Goal: Information Seeking & Learning: Learn about a topic

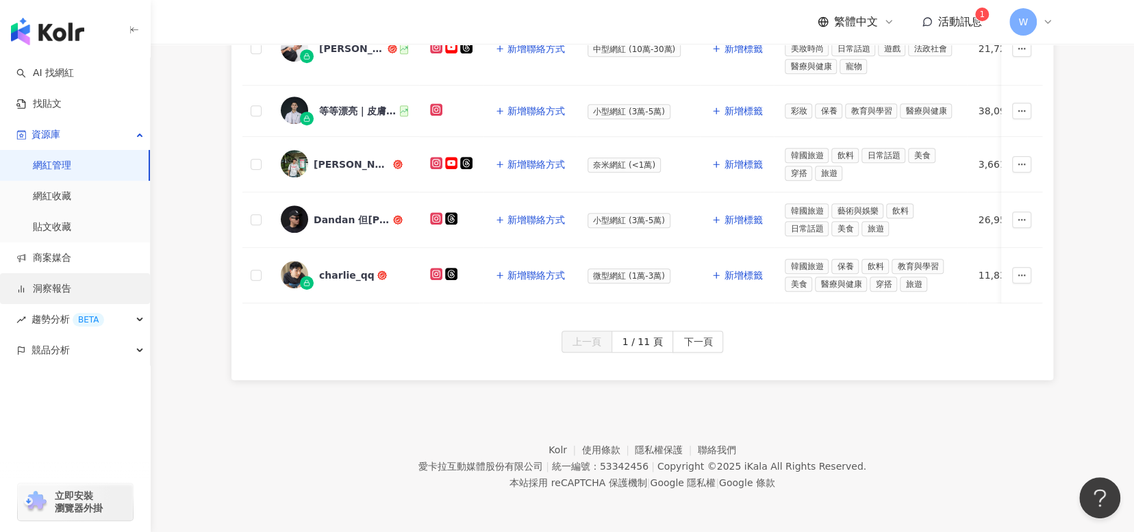
click at [71, 282] on link "洞察報告" at bounding box center [43, 289] width 55 height 14
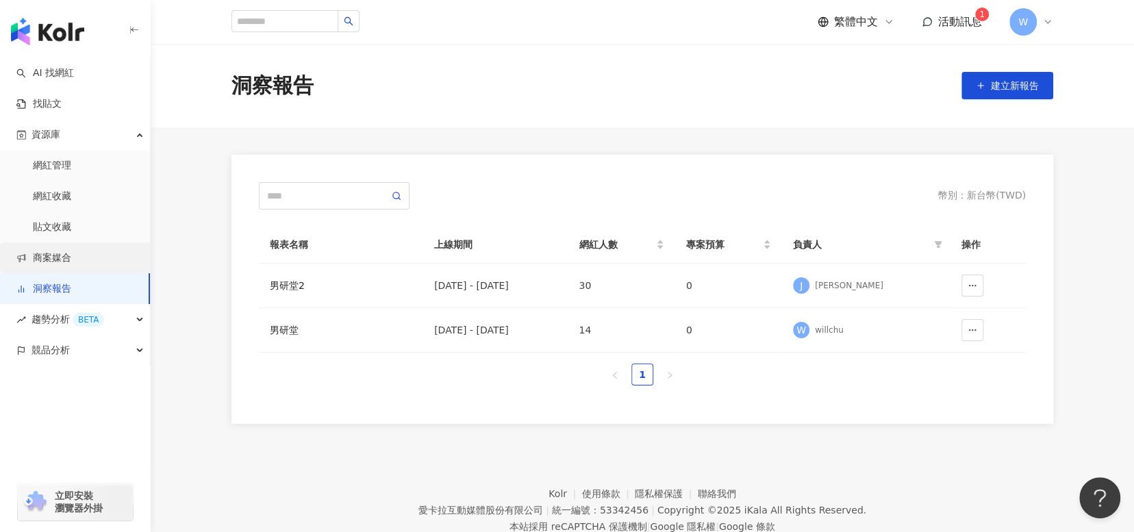
click at [71, 263] on link "商案媒合" at bounding box center [43, 258] width 55 height 14
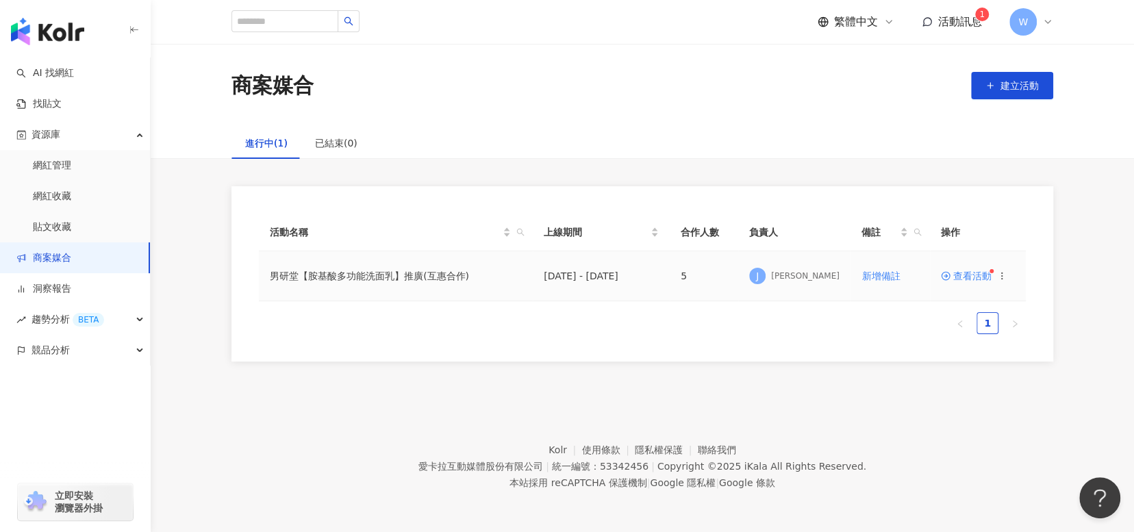
click at [965, 274] on span "查看活動" at bounding box center [966, 276] width 51 height 10
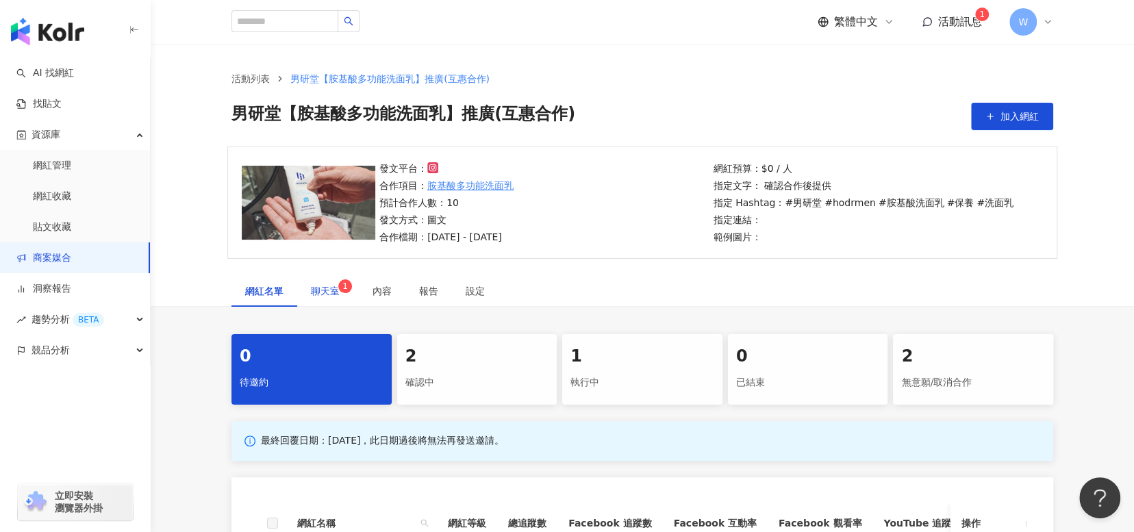
click at [336, 297] on div "聊天室 1" at bounding box center [328, 291] width 34 height 15
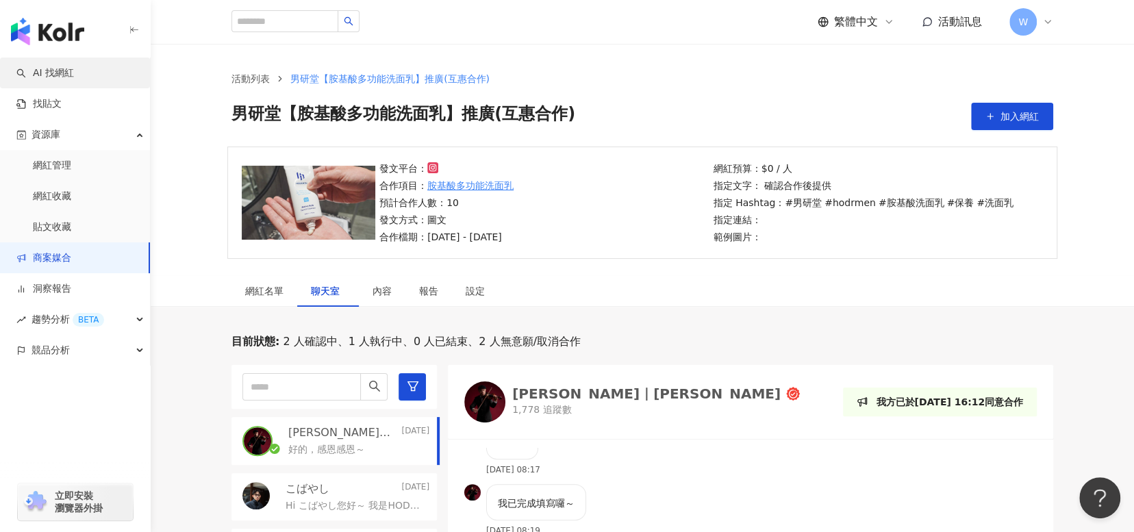
click at [74, 80] on link "AI 找網紅" at bounding box center [45, 73] width 58 height 14
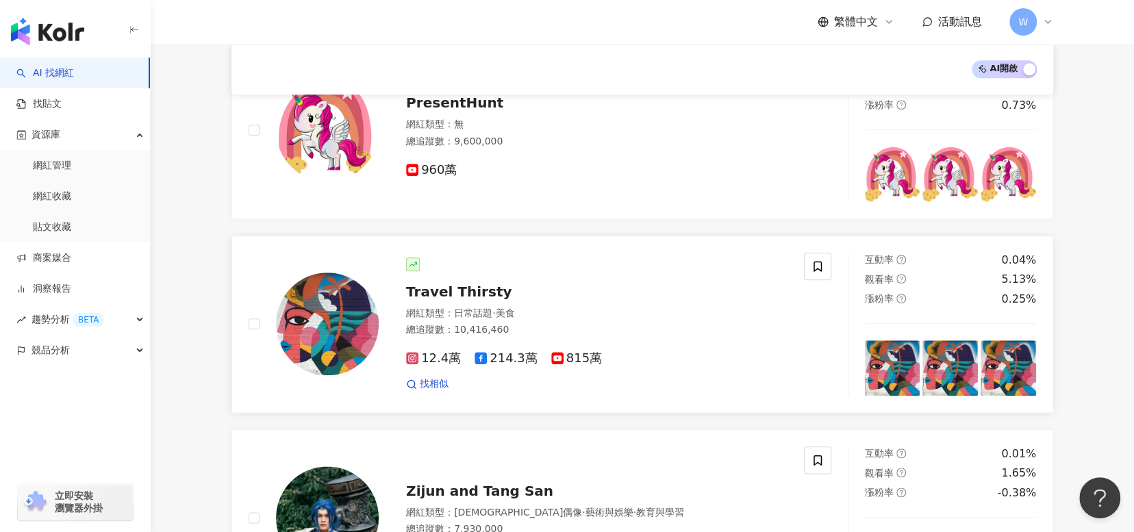
scroll to position [685, 0]
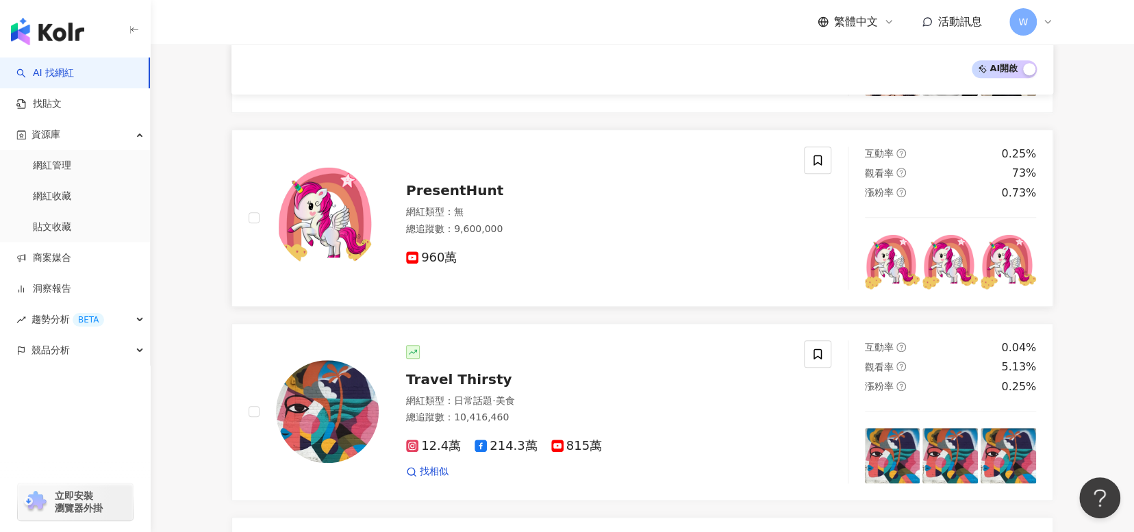
click at [486, 187] on span "PresentHunt" at bounding box center [454, 190] width 97 height 16
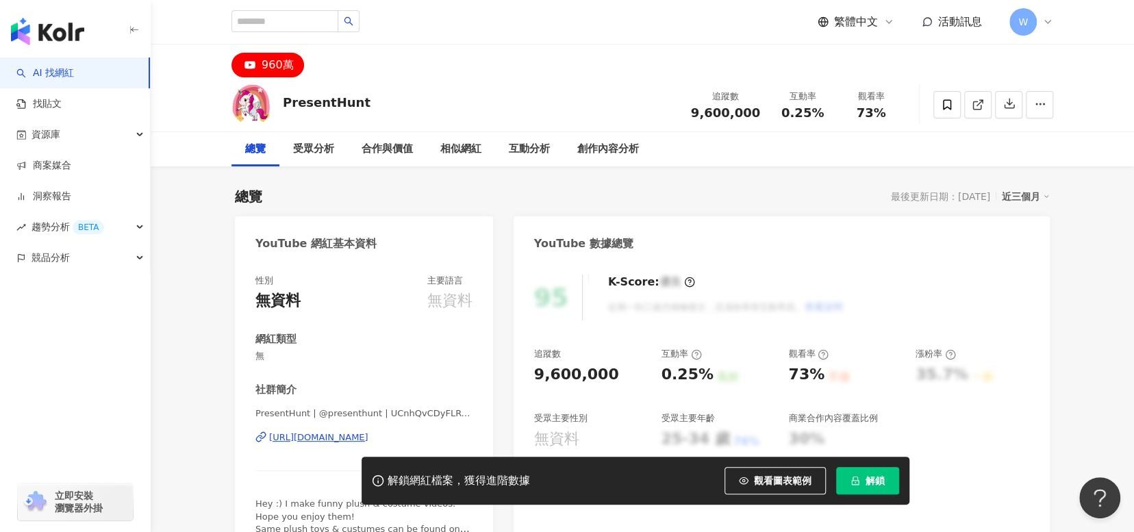
scroll to position [68, 0]
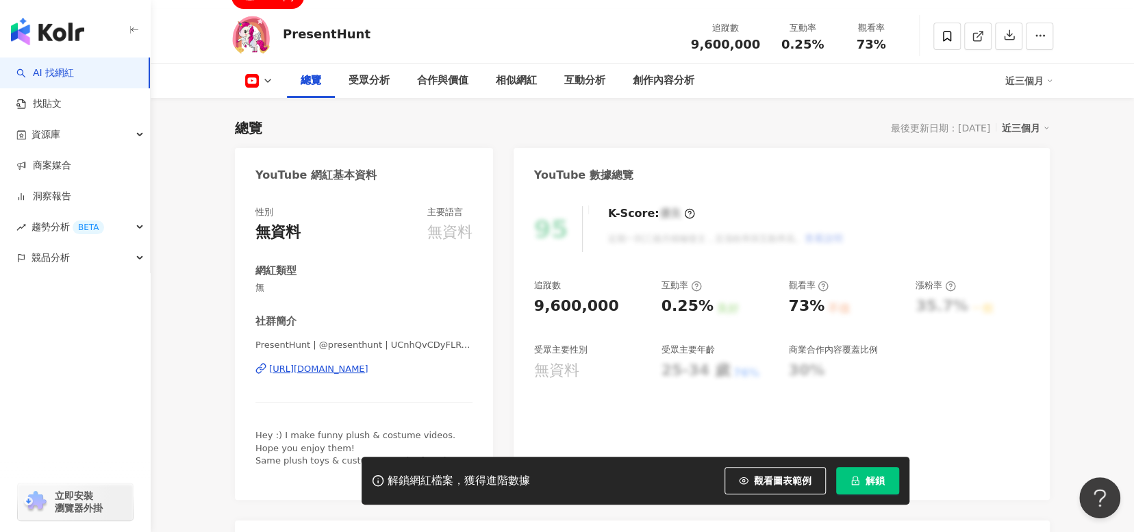
click at [369, 365] on div "[URL][DOMAIN_NAME]" at bounding box center [318, 369] width 99 height 12
click at [705, 125] on div "總覽 最後更新日期：[DATE] 近三個月" at bounding box center [642, 127] width 815 height 19
